Goal: Entertainment & Leisure: Consume media (video, audio)

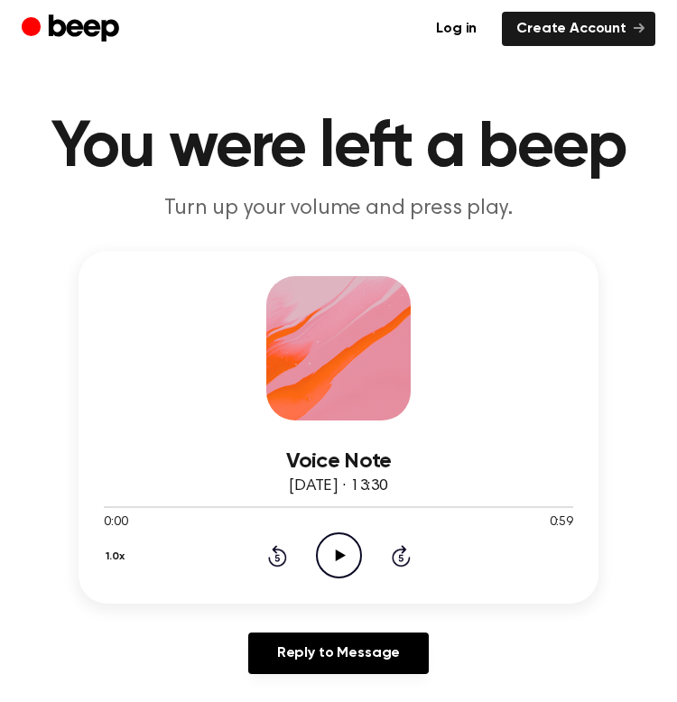
click at [327, 567] on icon "Play Audio" at bounding box center [339, 555] width 46 height 46
click at [105, 506] on div at bounding box center [303, 507] width 399 height 2
click at [152, 507] on div at bounding box center [338, 506] width 469 height 14
click at [155, 507] on div at bounding box center [338, 506] width 469 height 14
click at [355, 511] on div at bounding box center [338, 506] width 469 height 14
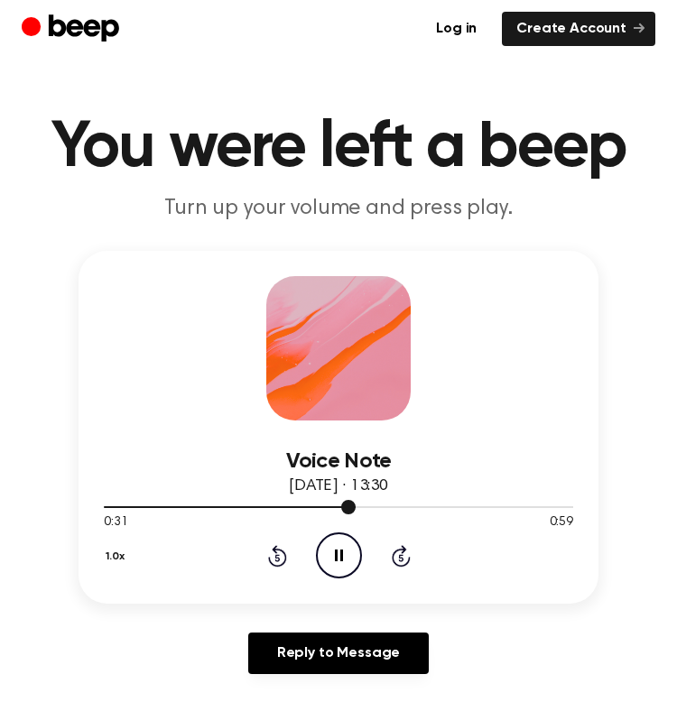
click at [355, 507] on div at bounding box center [338, 506] width 469 height 14
click at [491, 506] on div at bounding box center [338, 507] width 469 height 2
click at [476, 506] on span at bounding box center [483, 507] width 14 height 14
click at [341, 553] on icon at bounding box center [340, 555] width 10 height 12
click at [341, 553] on icon at bounding box center [339, 555] width 8 height 12
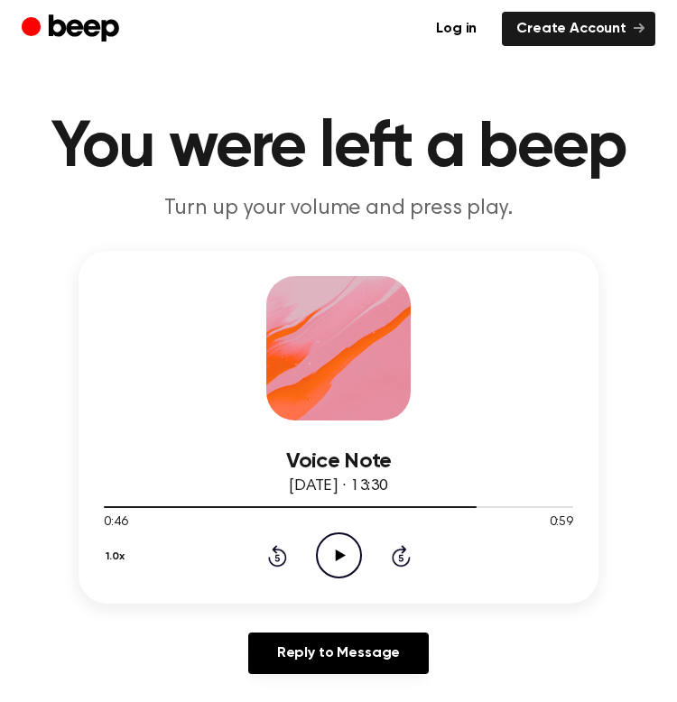
click at [341, 553] on icon at bounding box center [340, 555] width 10 height 12
click at [332, 545] on icon "Play Audio" at bounding box center [339, 555] width 46 height 46
click at [145, 511] on div at bounding box center [338, 506] width 469 height 14
click at [330, 562] on icon "Pause Audio" at bounding box center [339, 555] width 46 height 46
click at [333, 550] on icon "Play Audio" at bounding box center [339, 555] width 46 height 46
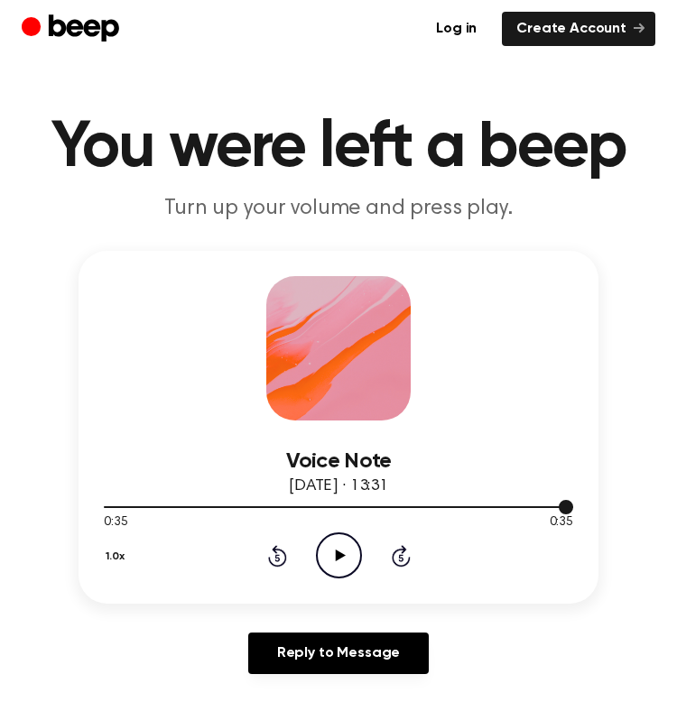
click at [359, 503] on div at bounding box center [338, 506] width 469 height 14
click at [318, 502] on div at bounding box center [338, 506] width 469 height 14
click at [327, 558] on icon "Play Audio" at bounding box center [339, 555] width 46 height 46
click at [331, 558] on icon "Pause Audio" at bounding box center [339, 555] width 46 height 46
click at [346, 551] on icon "Play Audio" at bounding box center [339, 555] width 46 height 46
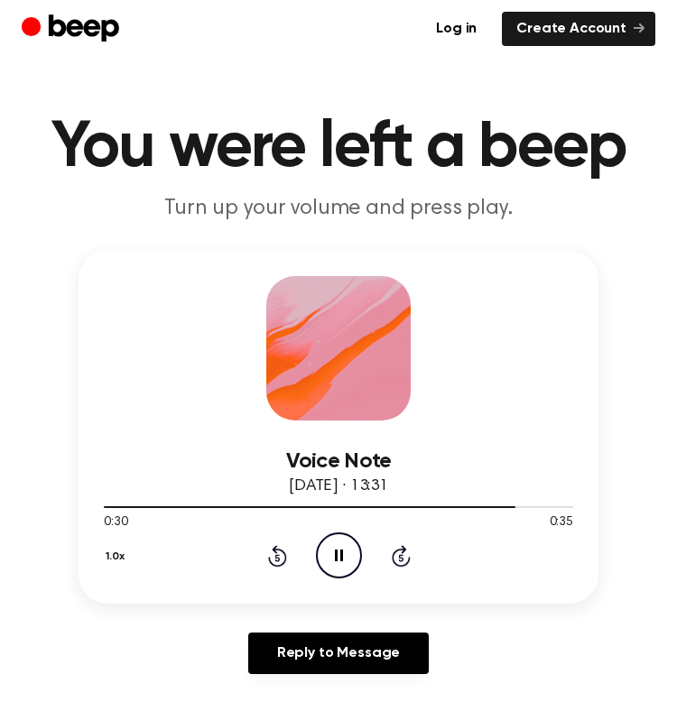
click at [346, 551] on icon "Pause Audio" at bounding box center [339, 555] width 46 height 46
click at [341, 549] on icon "Play Audio" at bounding box center [339, 555] width 46 height 46
click at [335, 551] on icon at bounding box center [340, 555] width 10 height 12
click at [329, 555] on icon "Play Audio" at bounding box center [339, 555] width 46 height 46
click at [330, 559] on icon "Play Audio" at bounding box center [339, 555] width 46 height 46
